Goal: Information Seeking & Learning: Learn about a topic

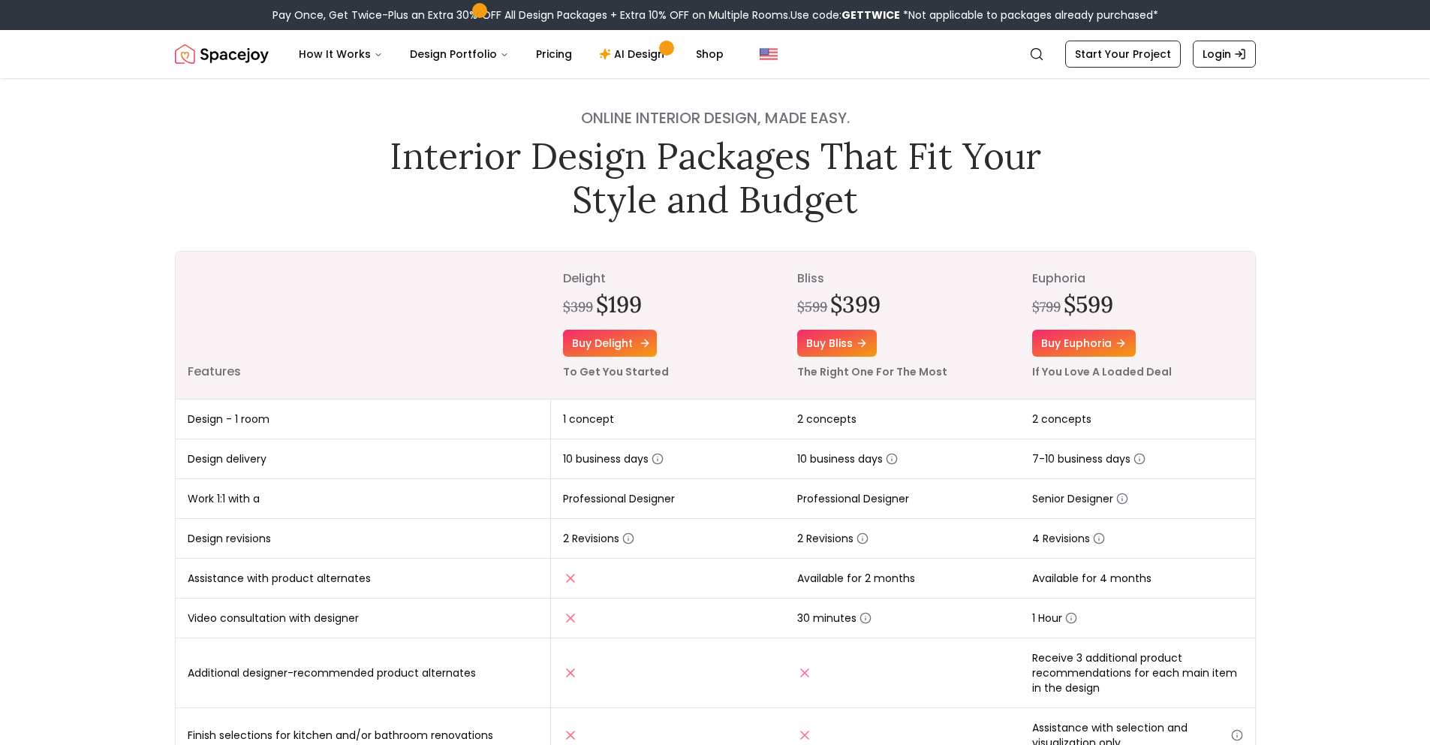
scroll to position [59, 0]
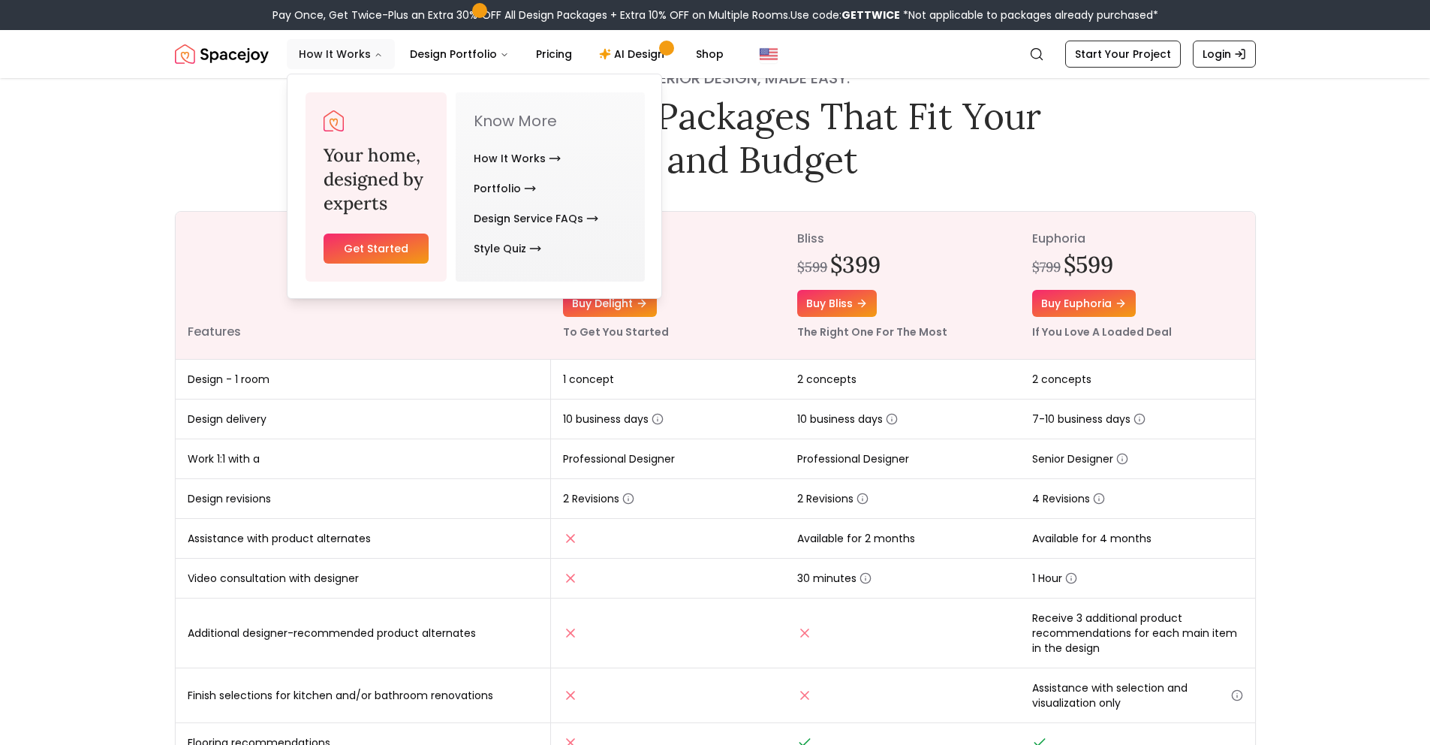
click at [328, 59] on button "How It Works" at bounding box center [341, 54] width 108 height 30
click at [364, 57] on button "How It Works" at bounding box center [341, 54] width 108 height 30
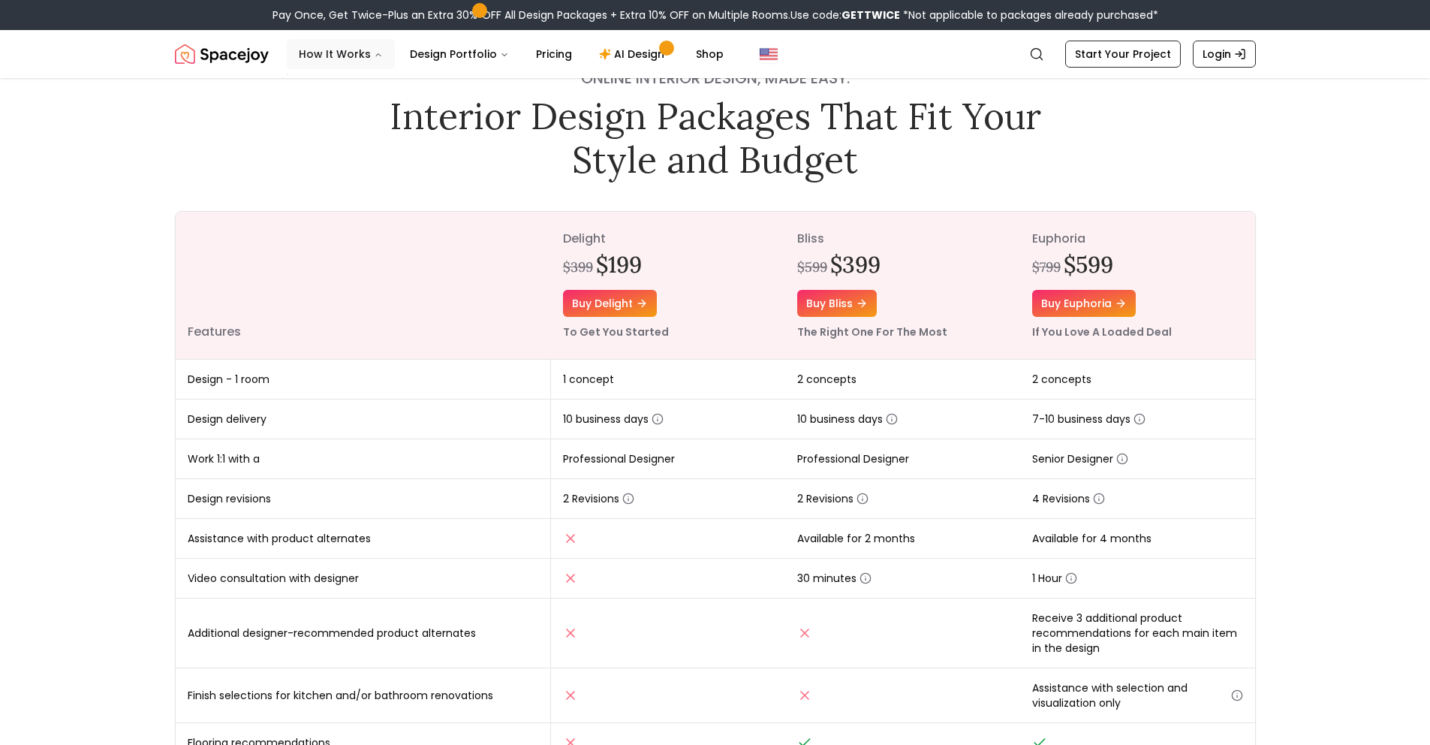
click at [362, 50] on button "How It Works" at bounding box center [341, 54] width 108 height 30
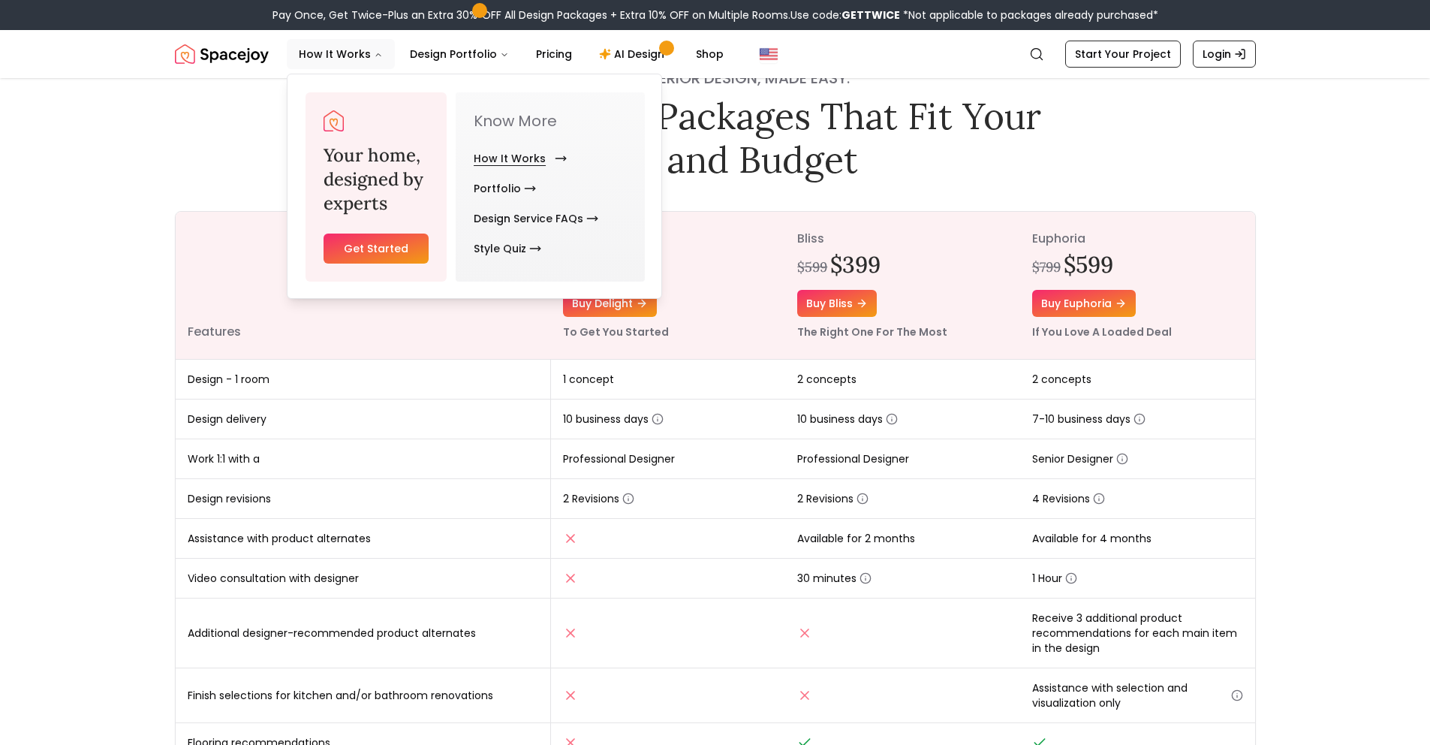
click at [526, 159] on link "How It Works" at bounding box center [517, 158] width 87 height 30
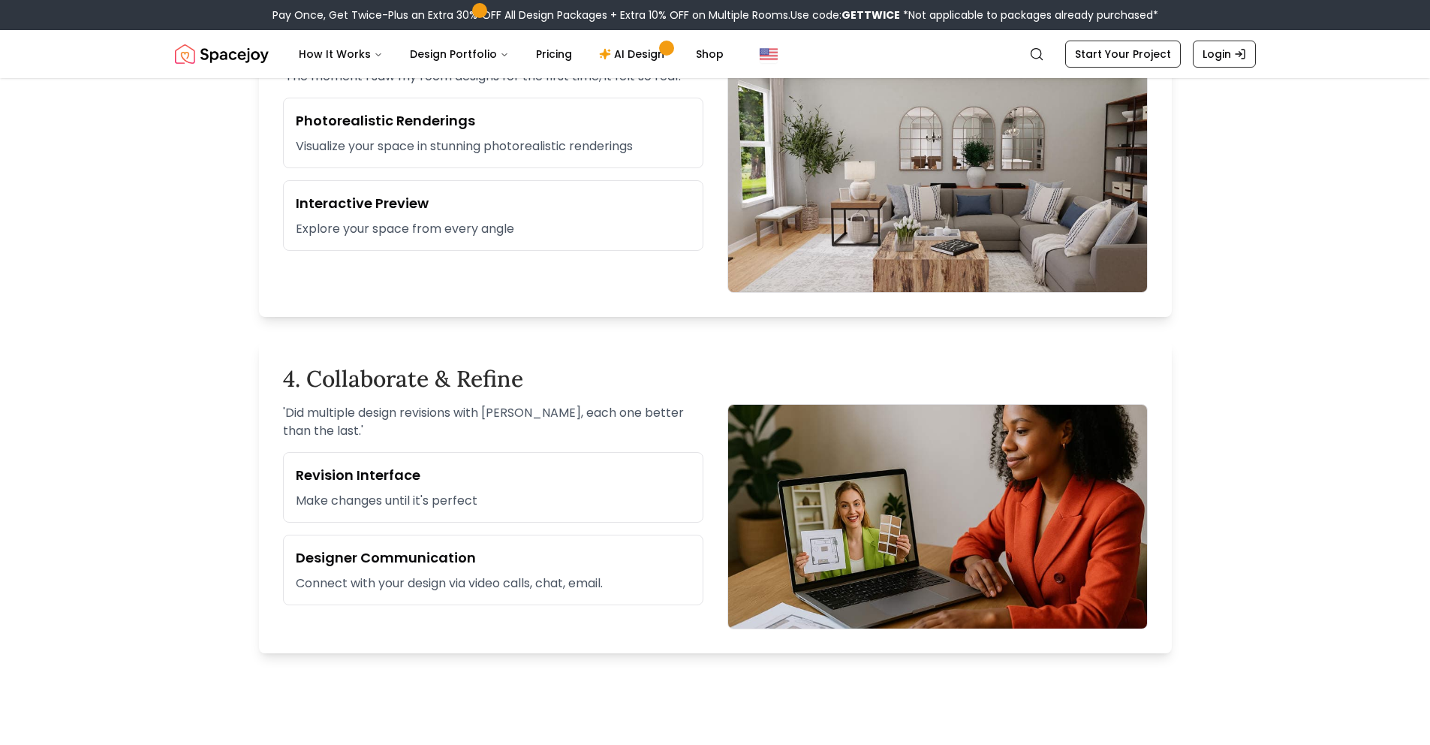
scroll to position [1070, 0]
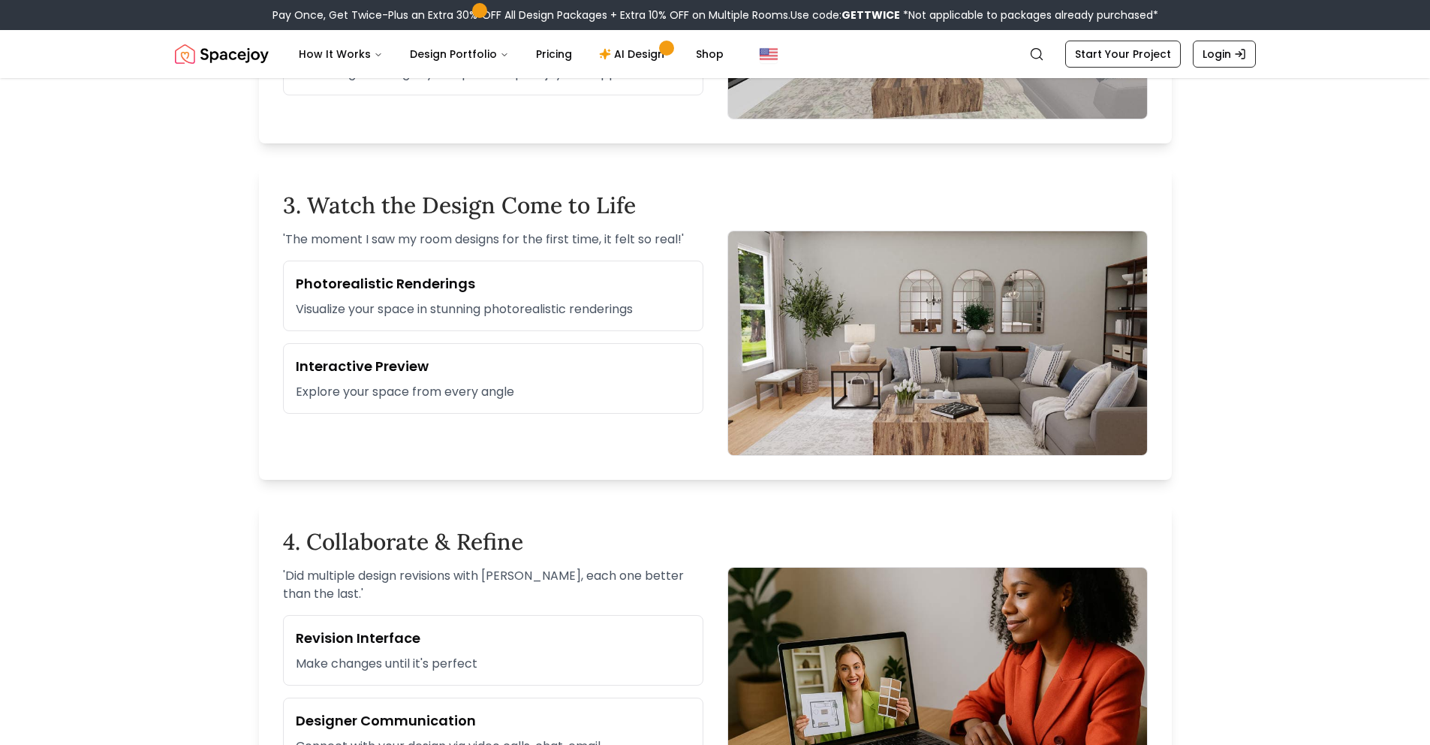
click at [393, 366] on h3 "Interactive Preview" at bounding box center [493, 366] width 395 height 21
click at [430, 386] on p "Explore your space from every angle" at bounding box center [493, 392] width 395 height 18
click at [443, 399] on p "Explore your space from every angle" at bounding box center [493, 392] width 395 height 18
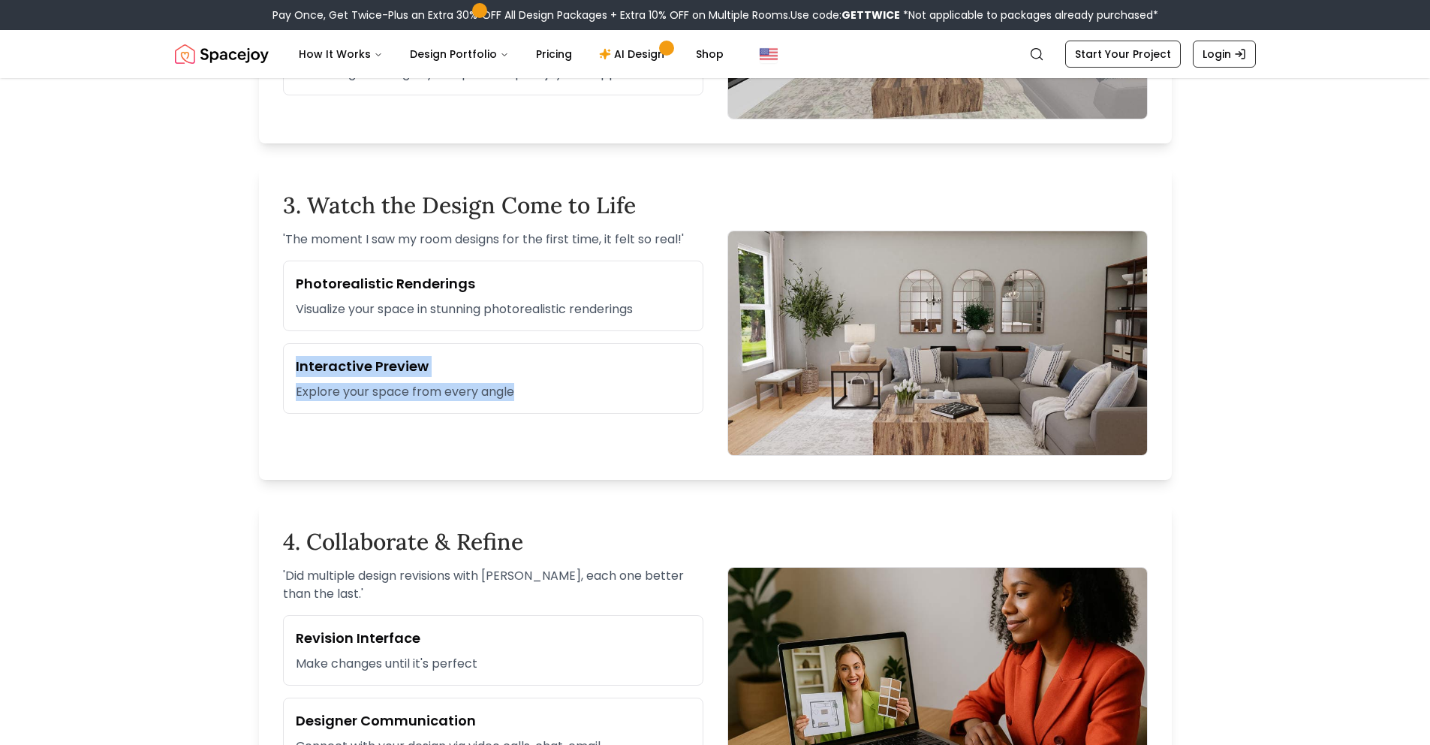
drag, startPoint x: 574, startPoint y: 396, endPoint x: 258, endPoint y: 361, distance: 318.7
click at [258, 362] on div "1. Tell Us About Your Dream Space ' I wanted my living room to feel cozy, relax…" at bounding box center [715, 436] width 961 height 1906
click at [355, 357] on h3 "Interactive Preview" at bounding box center [493, 366] width 395 height 21
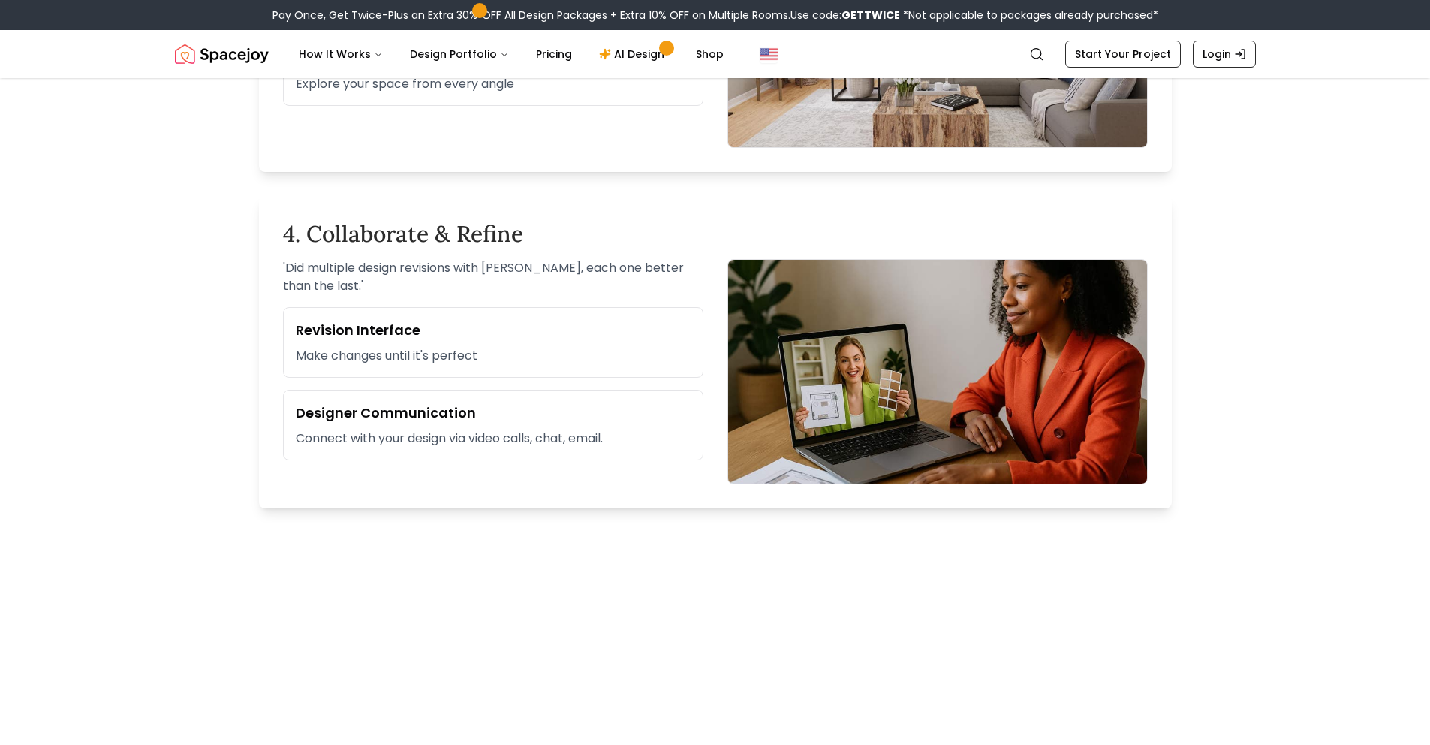
scroll to position [1242, 0]
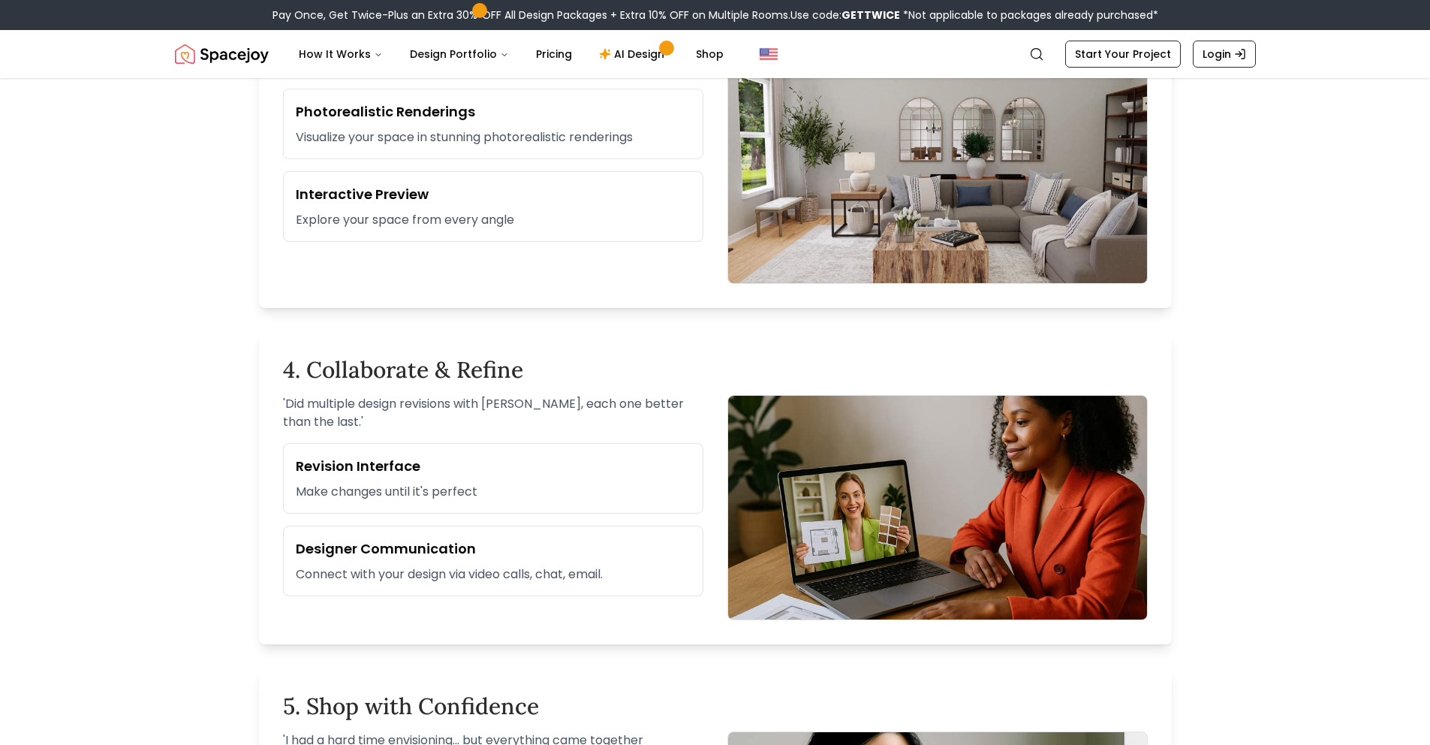
click at [430, 209] on div "Interactive Preview Explore your space from every angle" at bounding box center [493, 206] width 420 height 71
click at [381, 193] on h3 "Interactive Preview" at bounding box center [493, 194] width 395 height 21
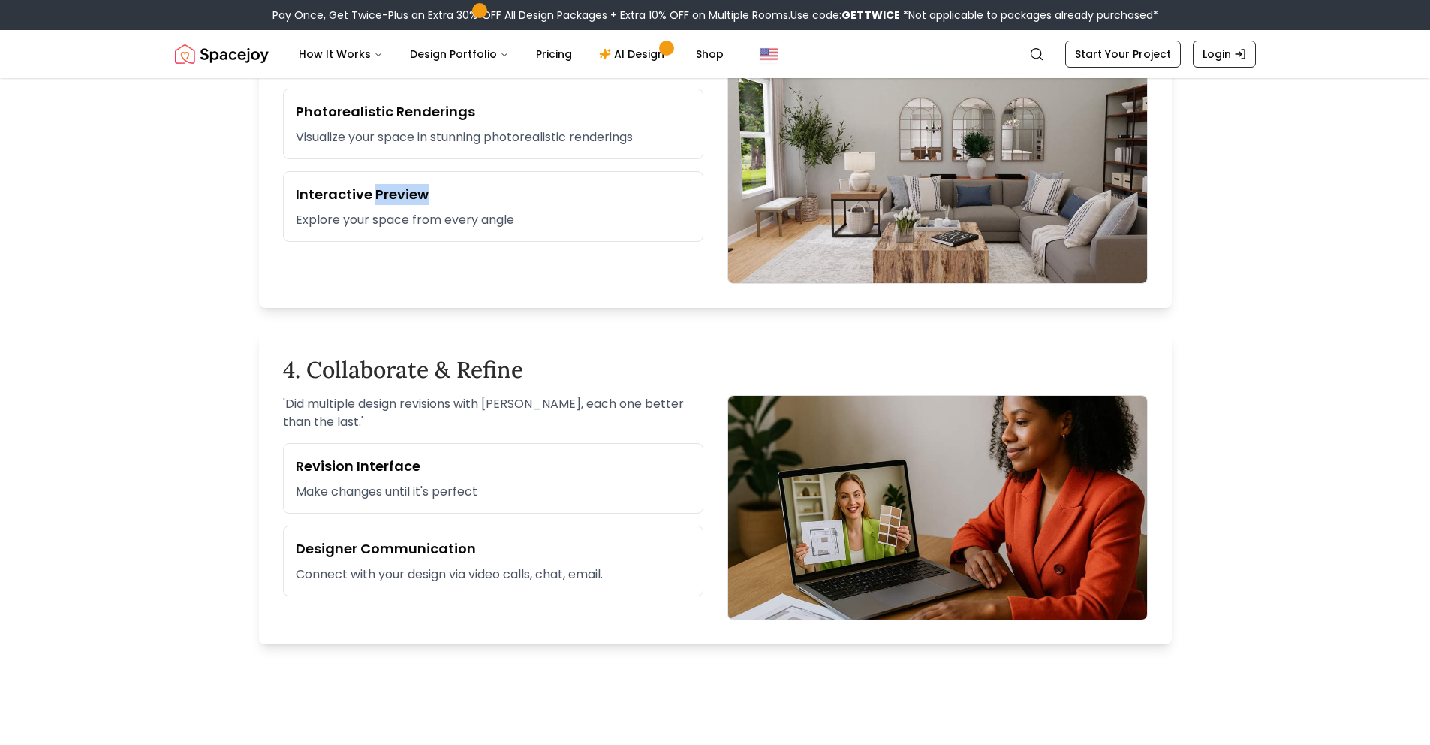
scroll to position [978, 0]
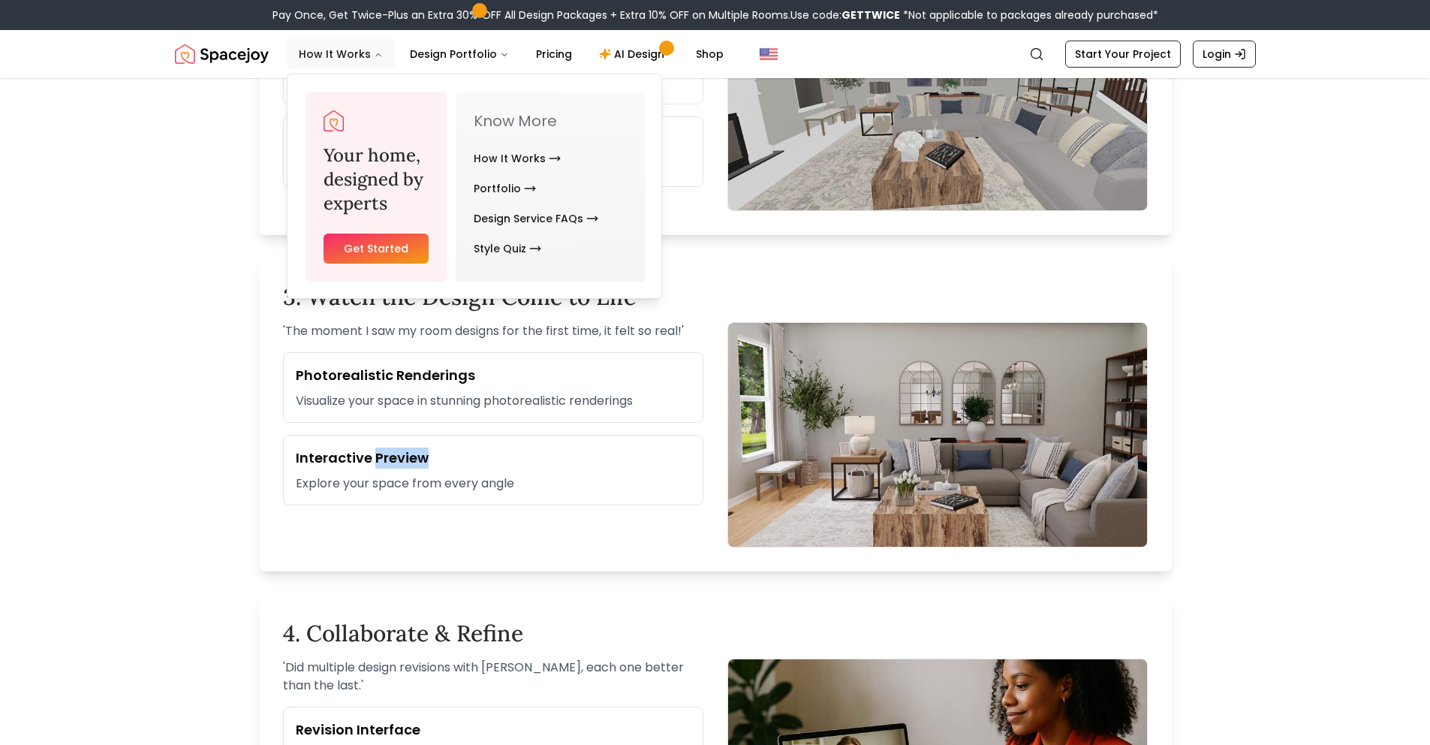
click at [343, 52] on button "How It Works" at bounding box center [341, 54] width 108 height 30
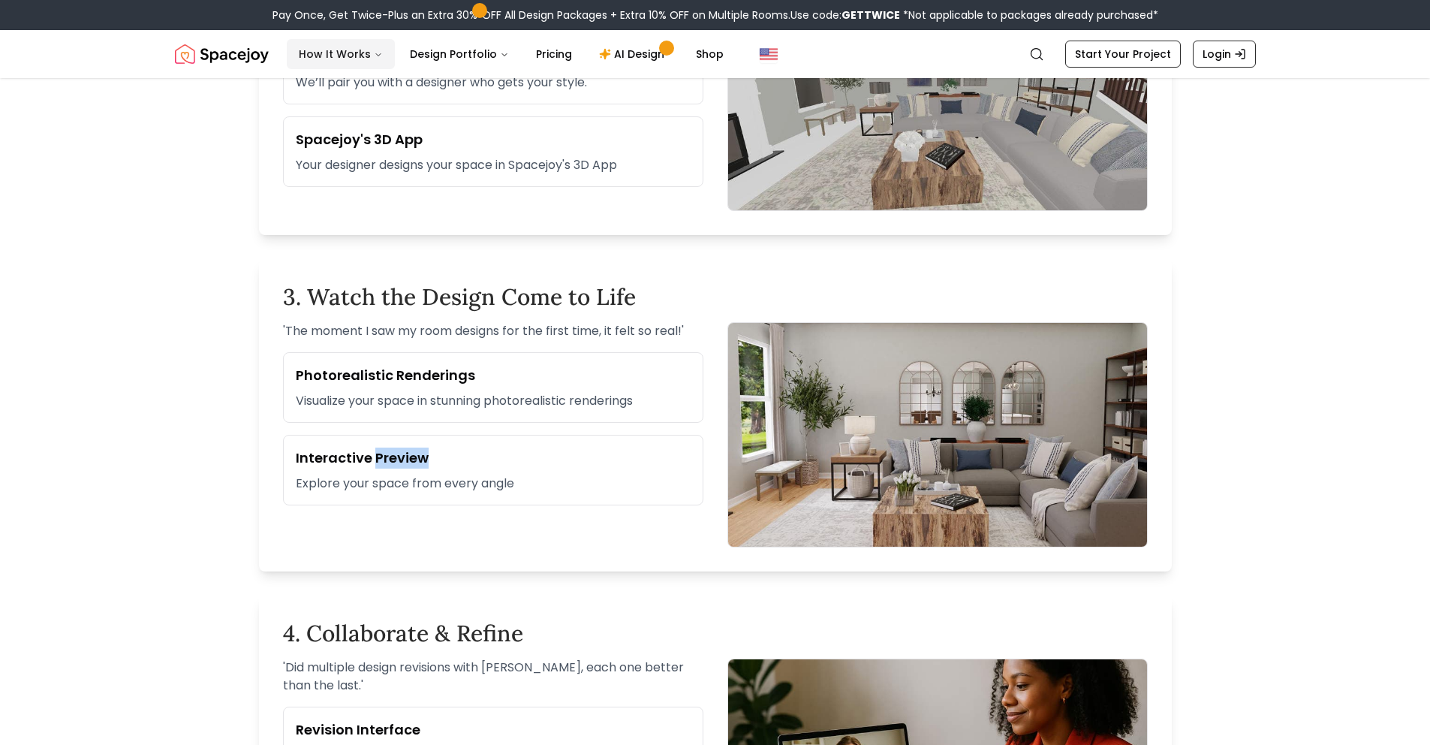
click at [362, 53] on button "How It Works" at bounding box center [341, 54] width 108 height 30
click at [634, 50] on link "AI Design" at bounding box center [634, 54] width 94 height 30
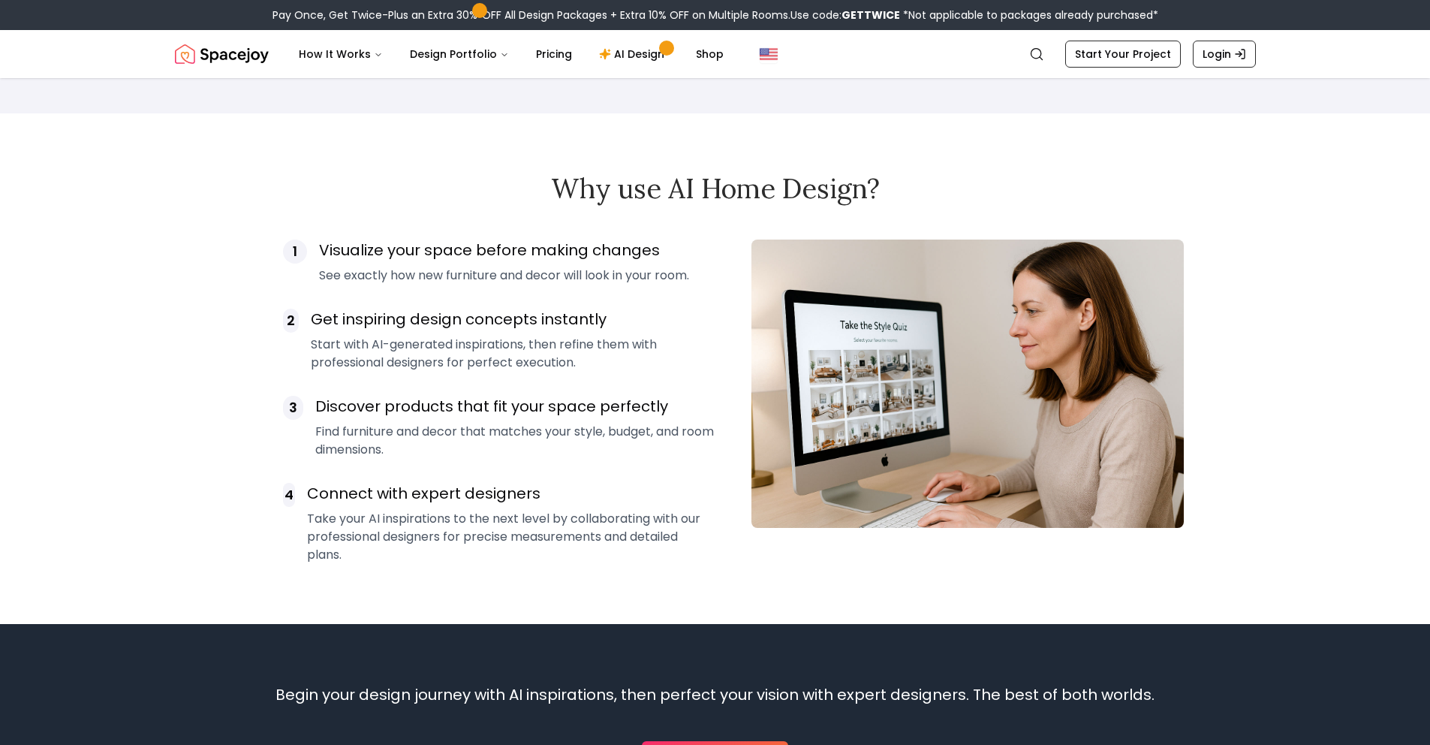
scroll to position [1002, 0]
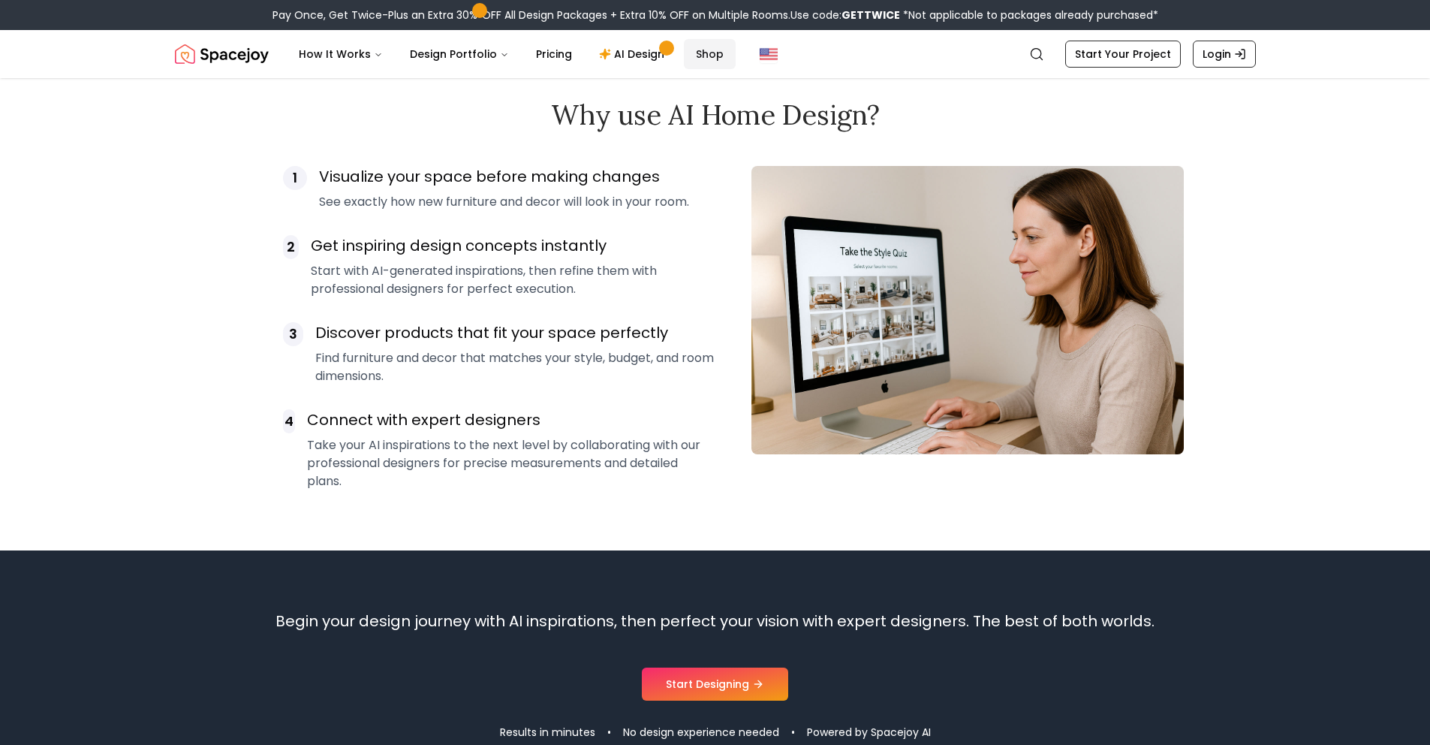
click at [698, 51] on link "Shop" at bounding box center [710, 54] width 52 height 30
